Goal: Transaction & Acquisition: Purchase product/service

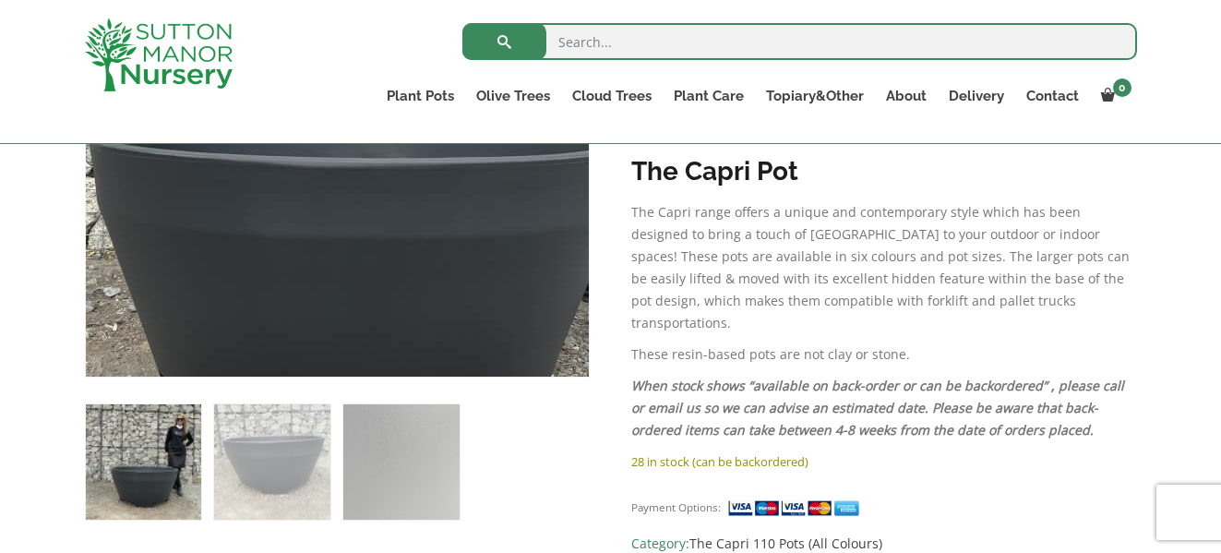
scroll to position [461, 0]
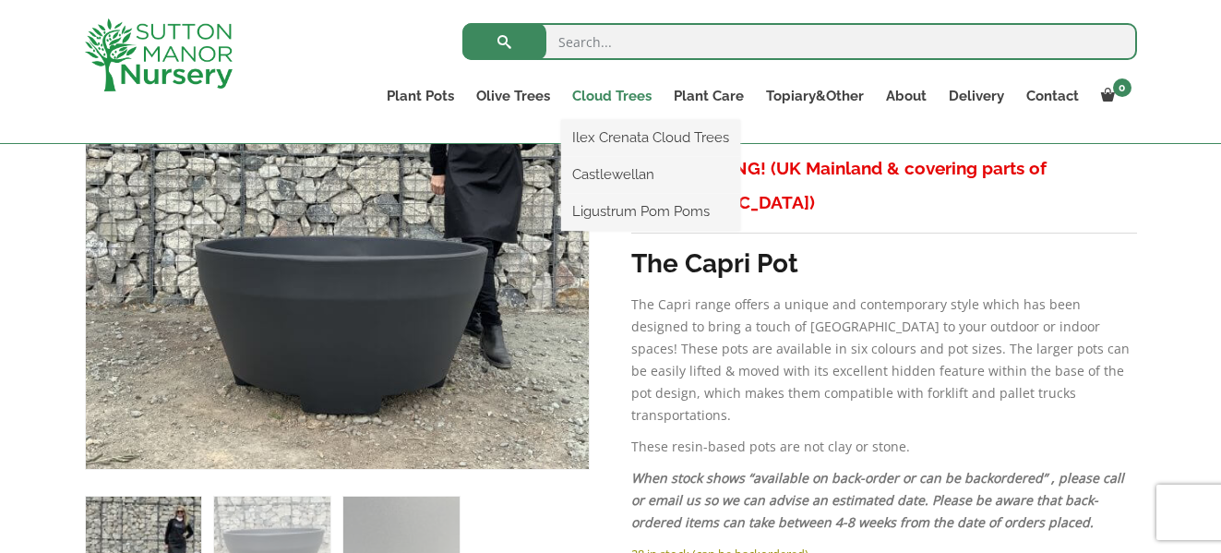
click at [633, 93] on link "Cloud Trees" at bounding box center [612, 96] width 102 height 26
click at [615, 138] on link "Ilex Crenata Cloud Trees" at bounding box center [650, 138] width 179 height 28
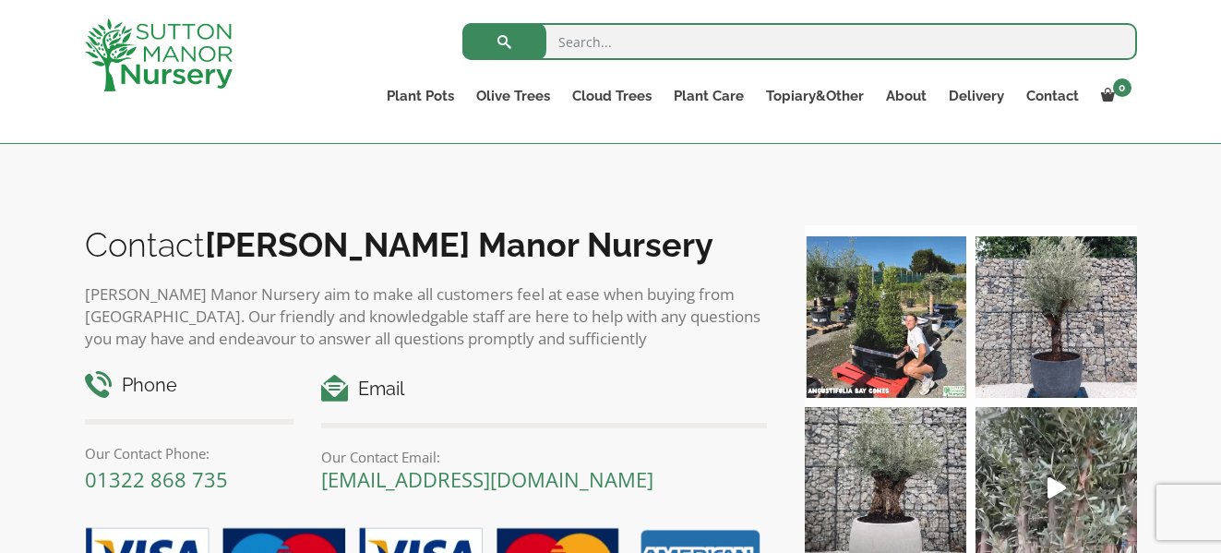
scroll to position [1384, 0]
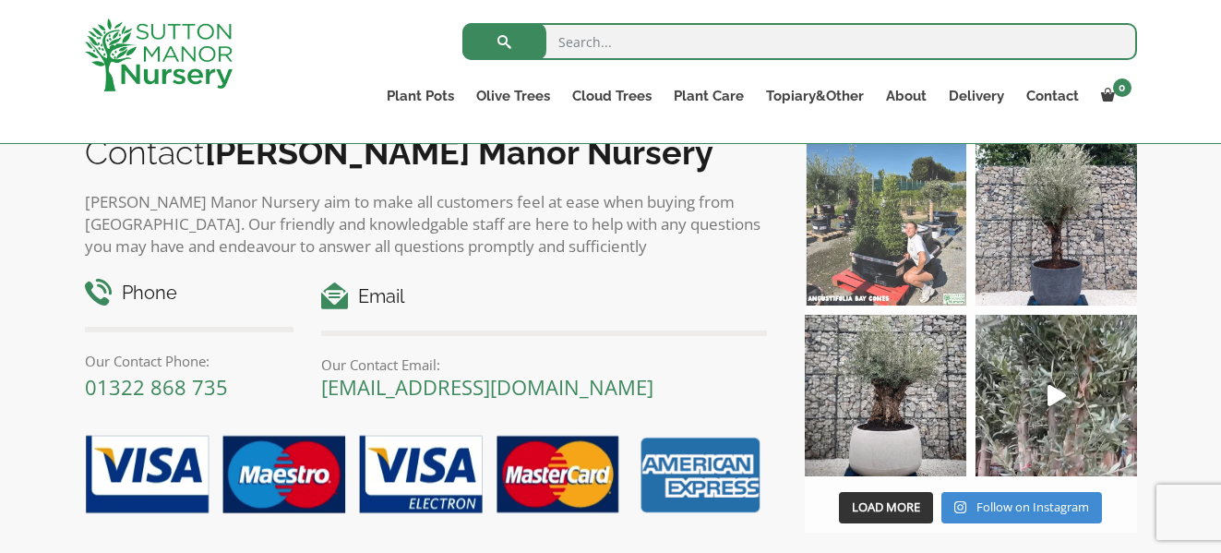
click at [895, 231] on img at bounding box center [885, 224] width 161 height 161
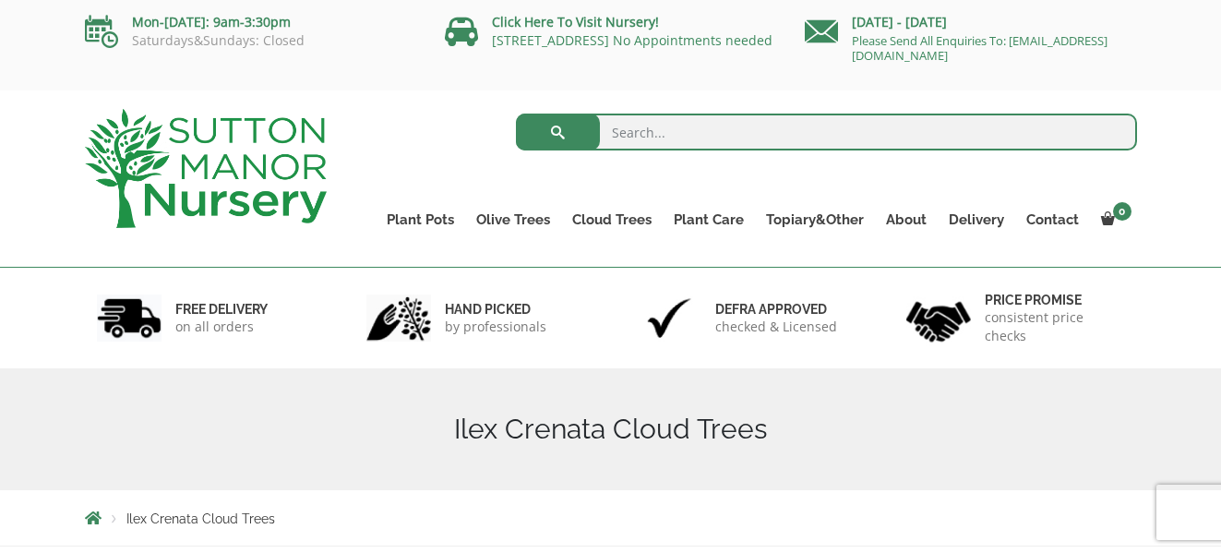
scroll to position [0, 0]
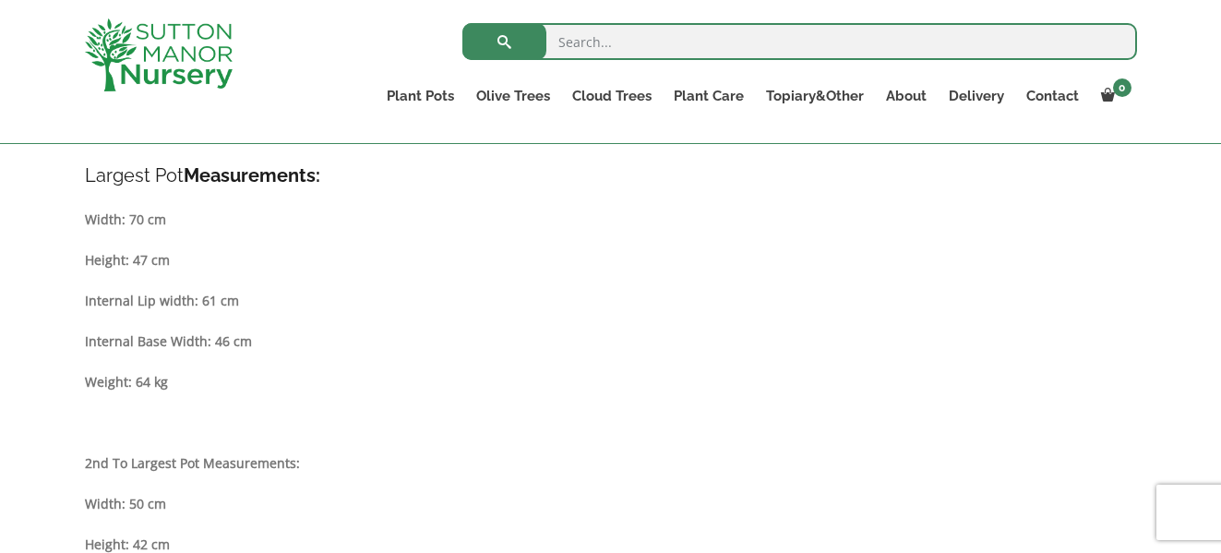
scroll to position [1107, 0]
